Goal: Information Seeking & Learning: Learn about a topic

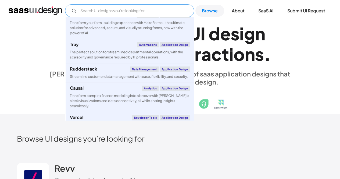
scroll to position [442, 0]
click at [155, 77] on div "Streamline customer data management with ease, flexibility, and security." at bounding box center [129, 76] width 118 height 5
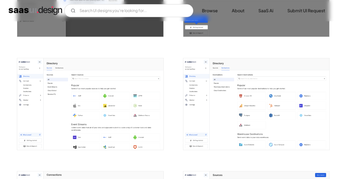
scroll to position [530, 0]
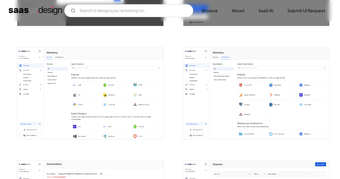
click at [250, 88] on img "open lightbox" at bounding box center [256, 93] width 146 height 91
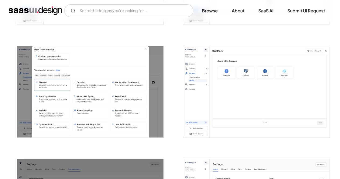
scroll to position [871, 0]
